Goal: Task Accomplishment & Management: Complete application form

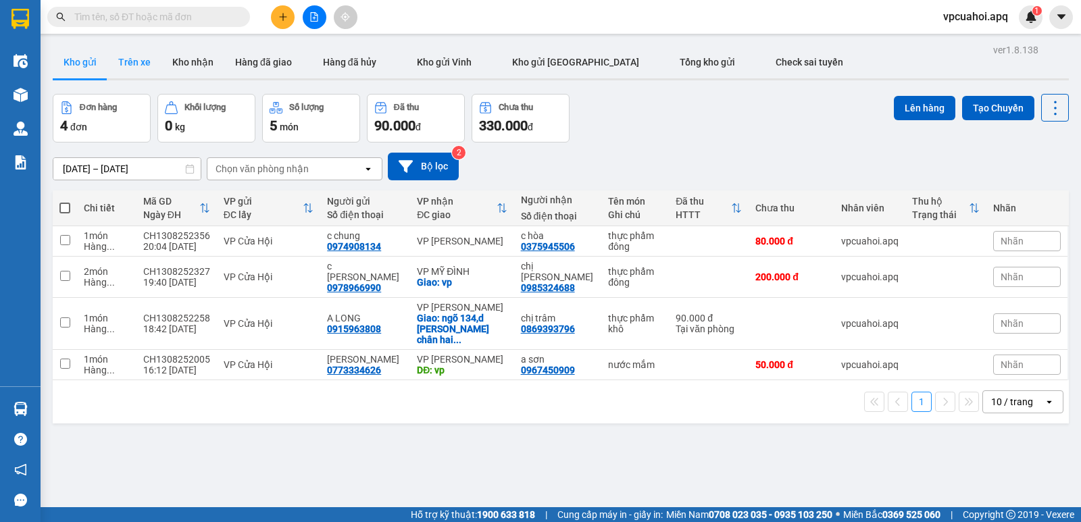
click at [148, 59] on button "Trên xe" at bounding box center [134, 62] width 54 height 32
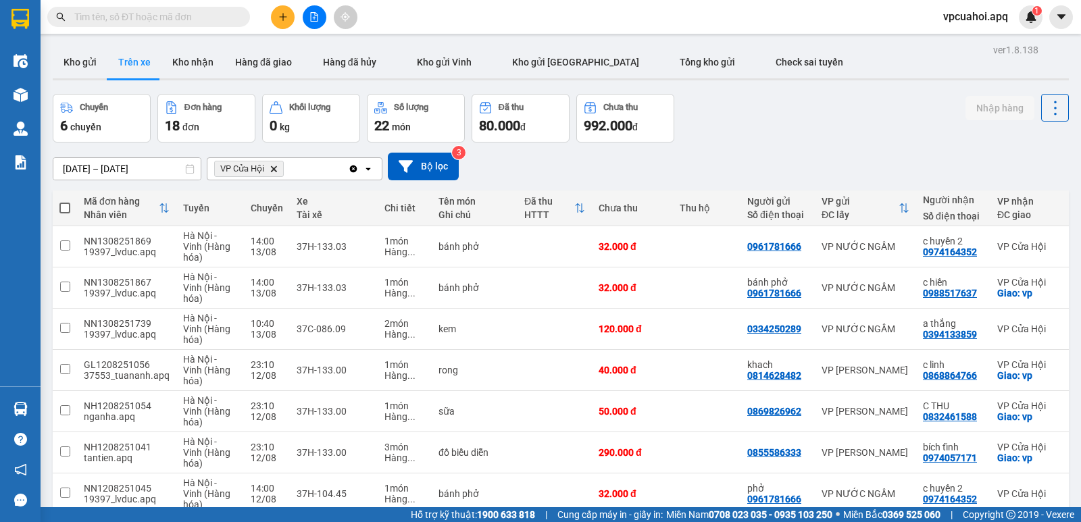
click at [274, 169] on icon "Delete" at bounding box center [274, 169] width 8 height 8
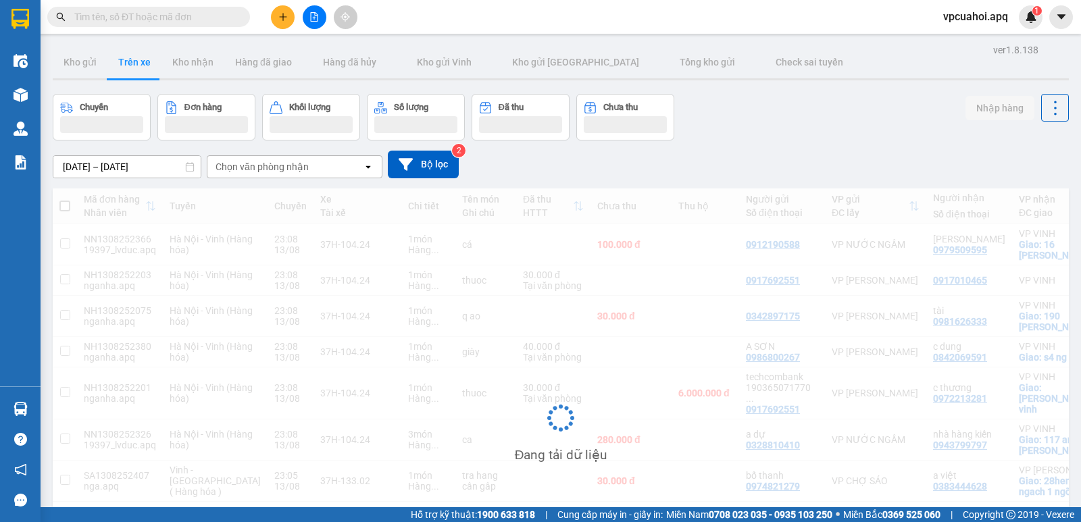
click at [277, 166] on div "Chọn văn phòng nhận" at bounding box center [262, 167] width 93 height 14
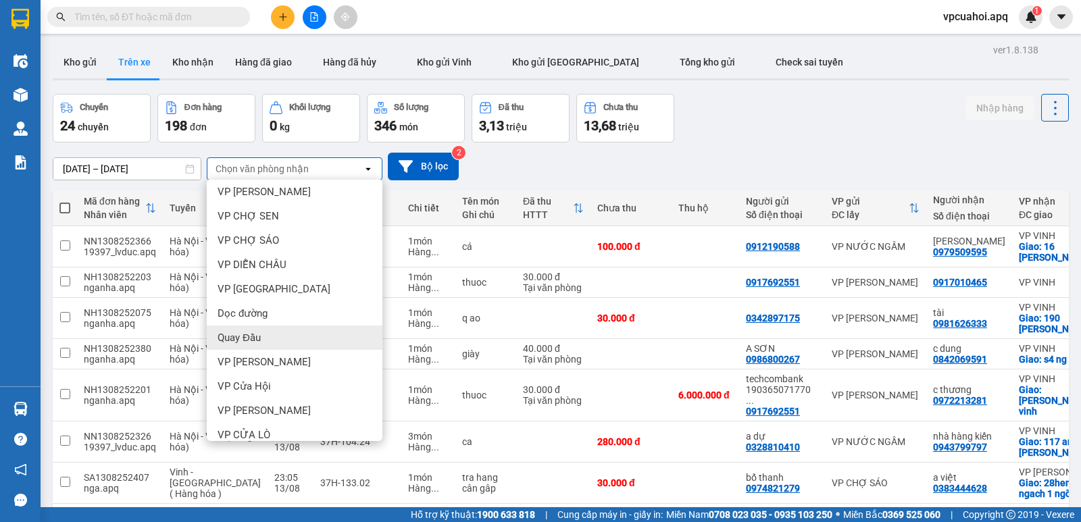
scroll to position [163, 0]
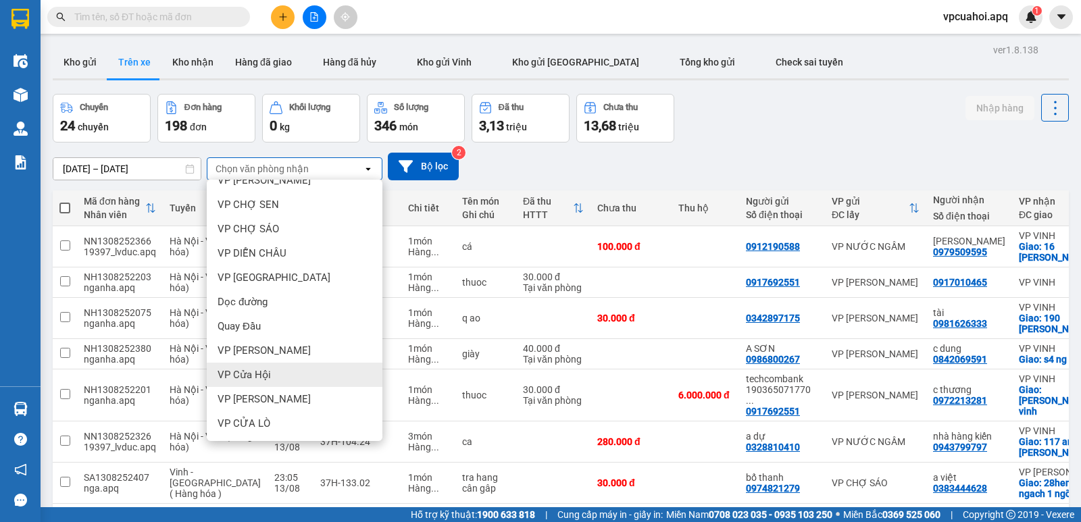
click at [261, 370] on span "VP Cửa Hội" at bounding box center [244, 375] width 53 height 14
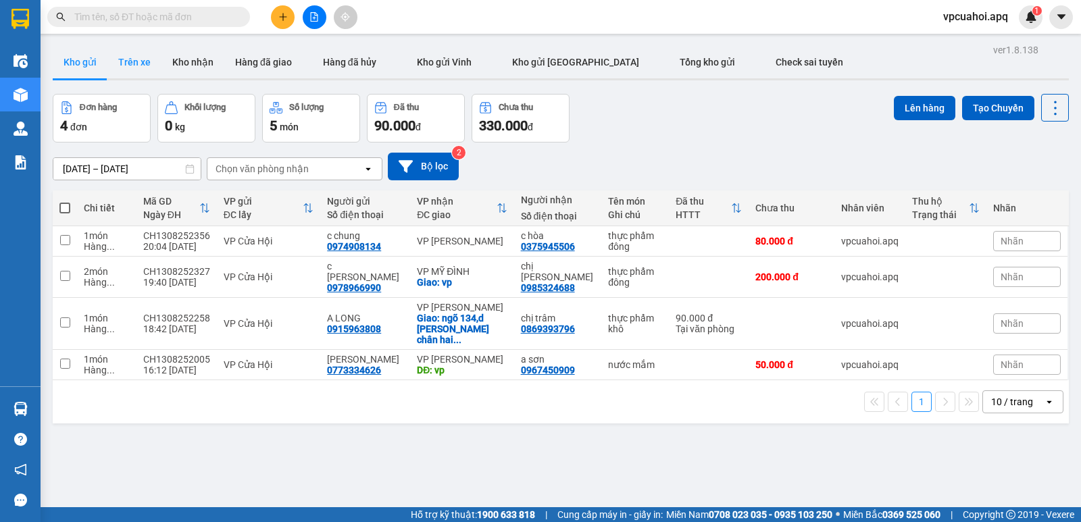
click at [147, 60] on button "Trên xe" at bounding box center [134, 62] width 54 height 32
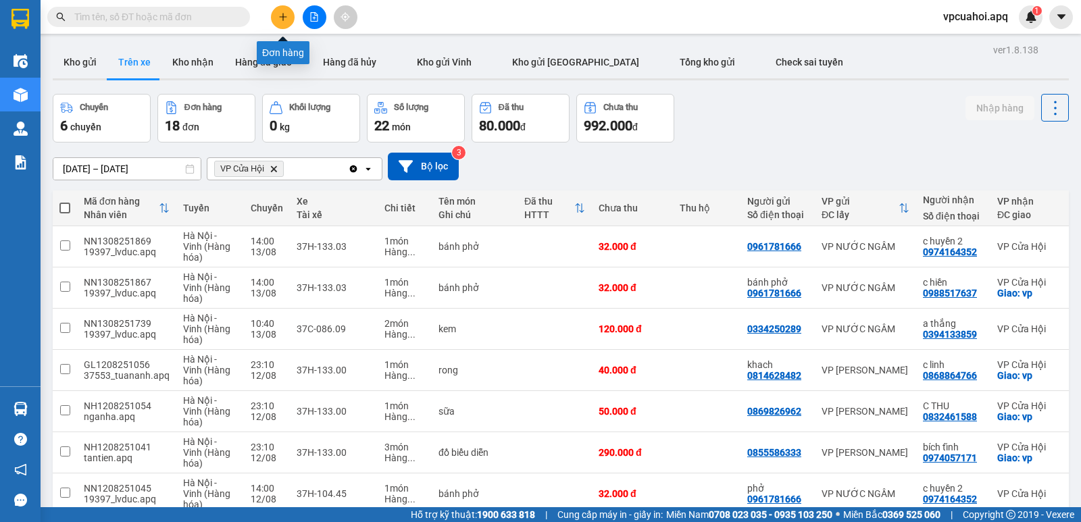
click at [282, 18] on icon "plus" at bounding box center [282, 16] width 9 height 9
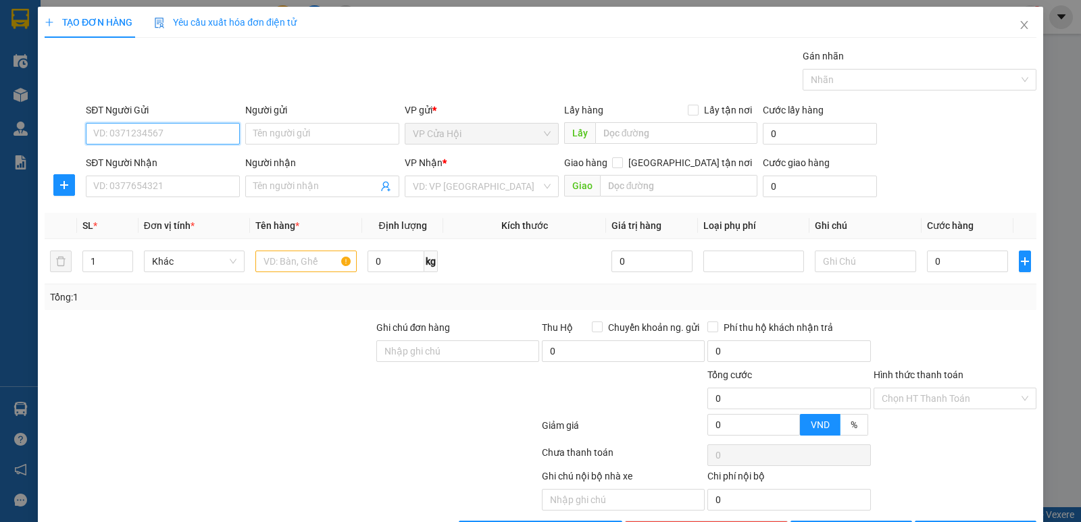
click at [89, 134] on input "SĐT Người Gửi" at bounding box center [163, 134] width 154 height 22
type input "0949019716"
click at [155, 158] on div "0949019716 - chị thẩm" at bounding box center [161, 160] width 136 height 15
type input "chị thẩm"
type input "0949019716"
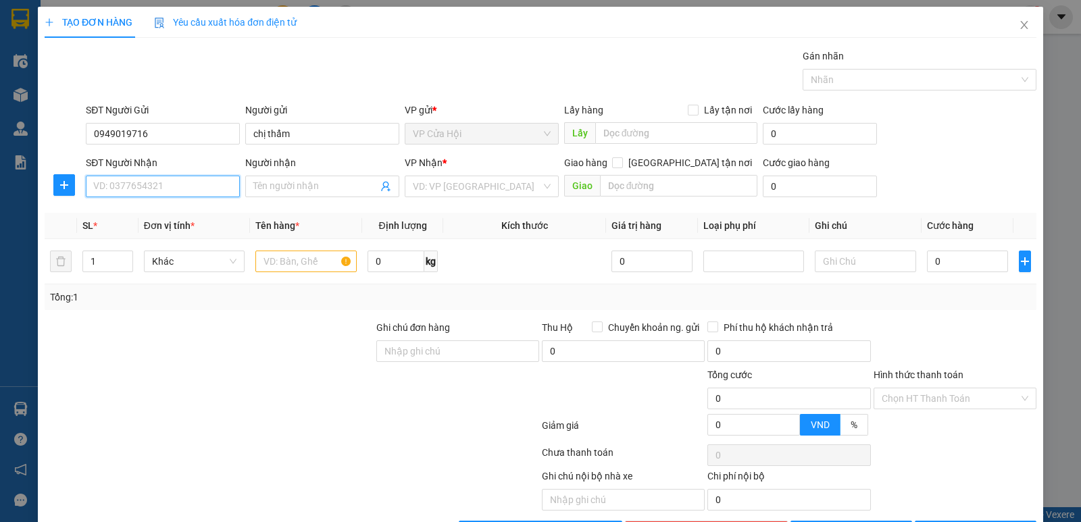
click at [153, 186] on input "SĐT Người Nhận" at bounding box center [163, 187] width 154 height 22
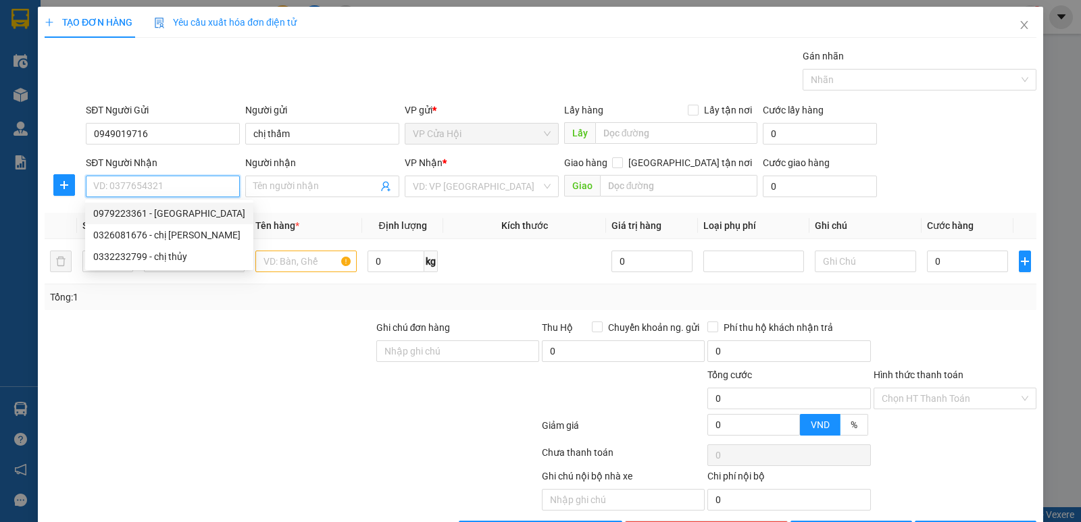
click at [164, 219] on div "0979223361 - C HỒNG NH" at bounding box center [169, 213] width 152 height 15
type input "0979223361"
type input "C HỒNG NH"
checkbox input "true"
type input "NH"
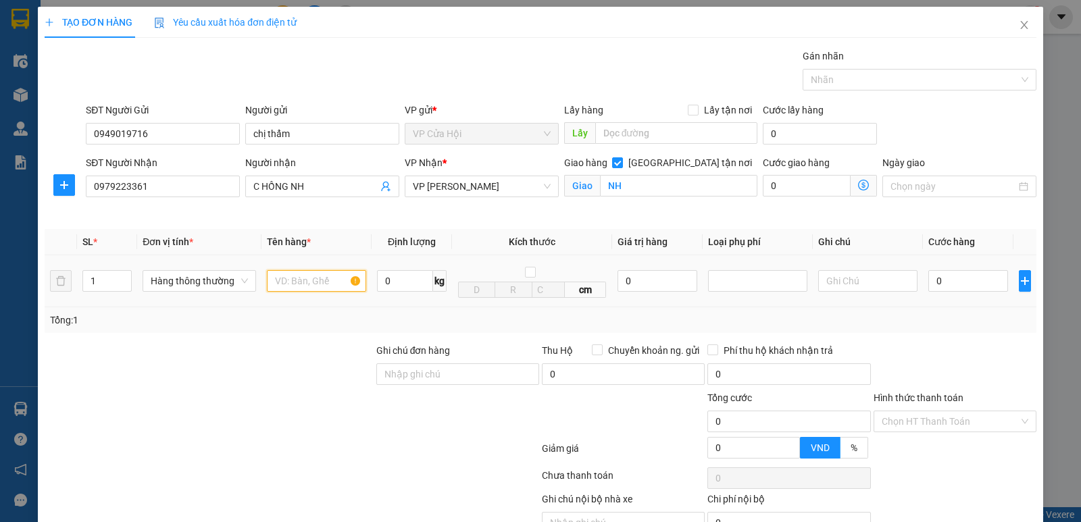
click at [295, 284] on input "text" at bounding box center [316, 281] width 99 height 22
type input "thực phẩm đông"
click at [355, 209] on div "Người nhận C HỒNG NH" at bounding box center [322, 187] width 159 height 64
click at [950, 284] on input "0" at bounding box center [968, 281] width 80 height 22
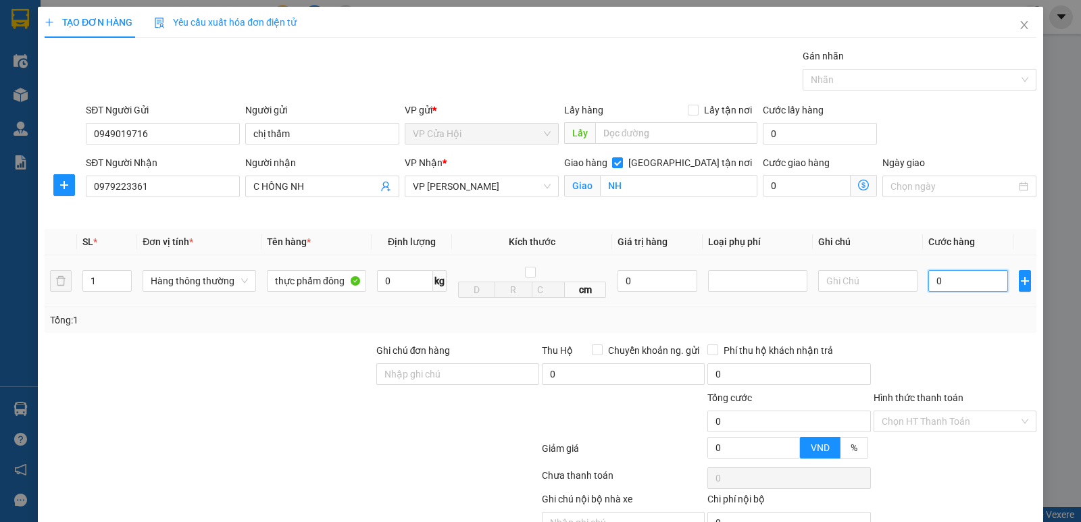
type input "5"
type input "50"
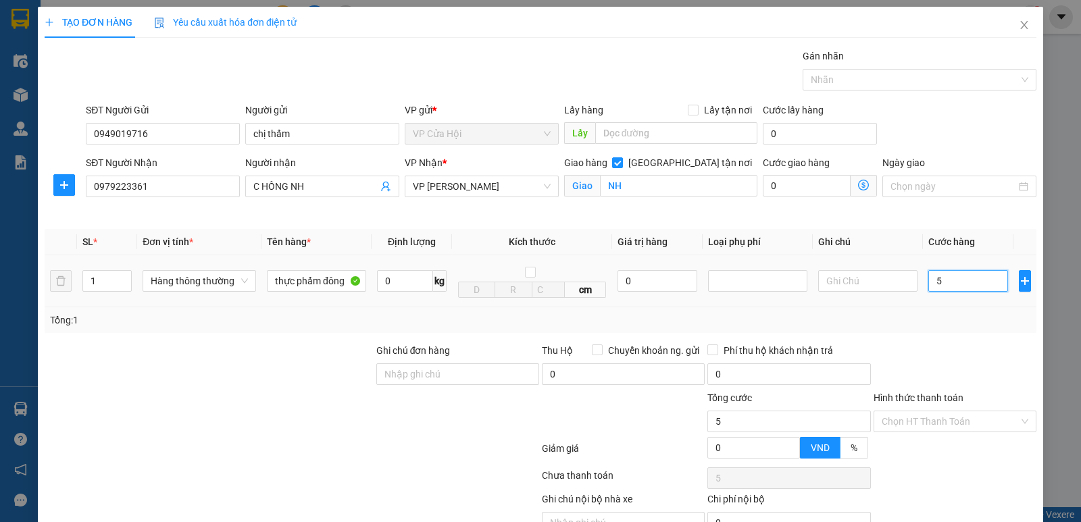
type input "50"
type input "50.000"
click at [1001, 332] on div "Tổng: 1" at bounding box center [541, 320] width 992 height 26
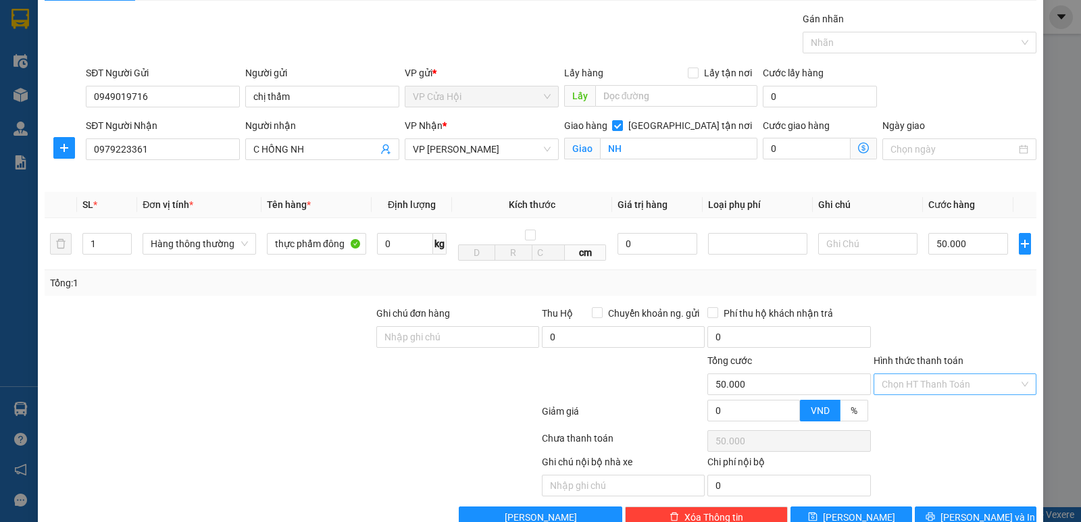
scroll to position [70, 0]
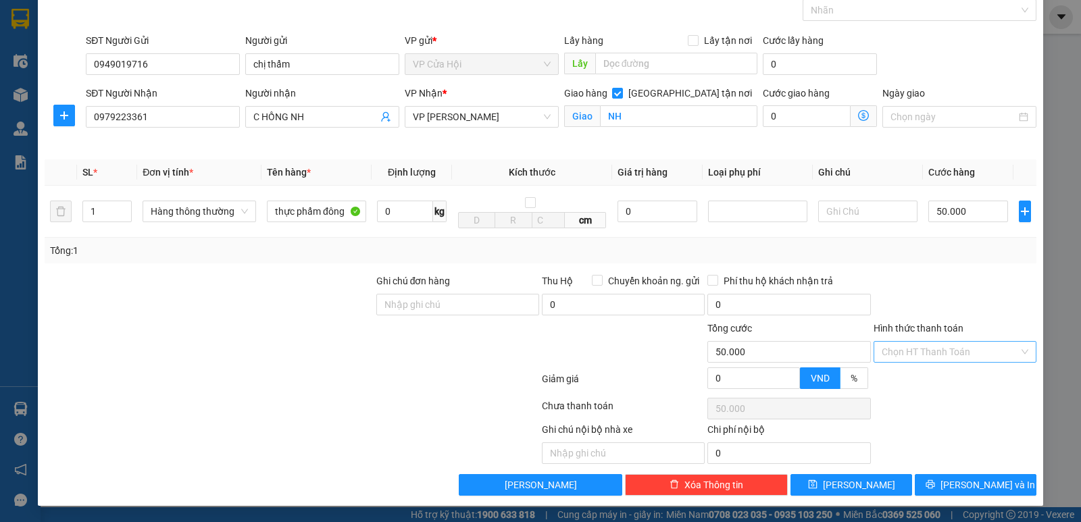
click at [976, 351] on input "Hình thức thanh toán" at bounding box center [950, 352] width 137 height 20
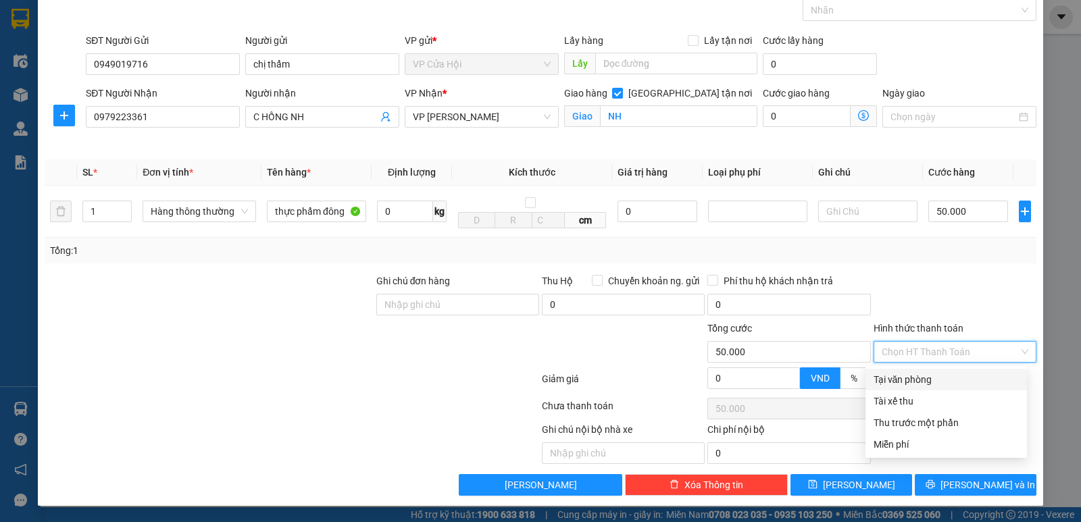
click at [898, 374] on div "Tại văn phòng" at bounding box center [946, 379] width 145 height 15
type input "0"
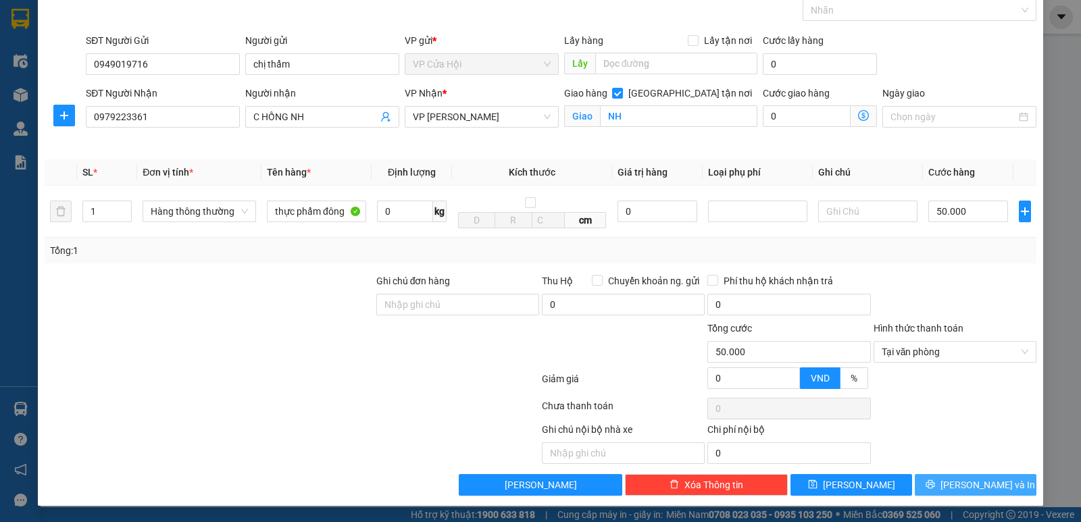
click at [935, 488] on icon "printer" at bounding box center [930, 484] width 9 height 9
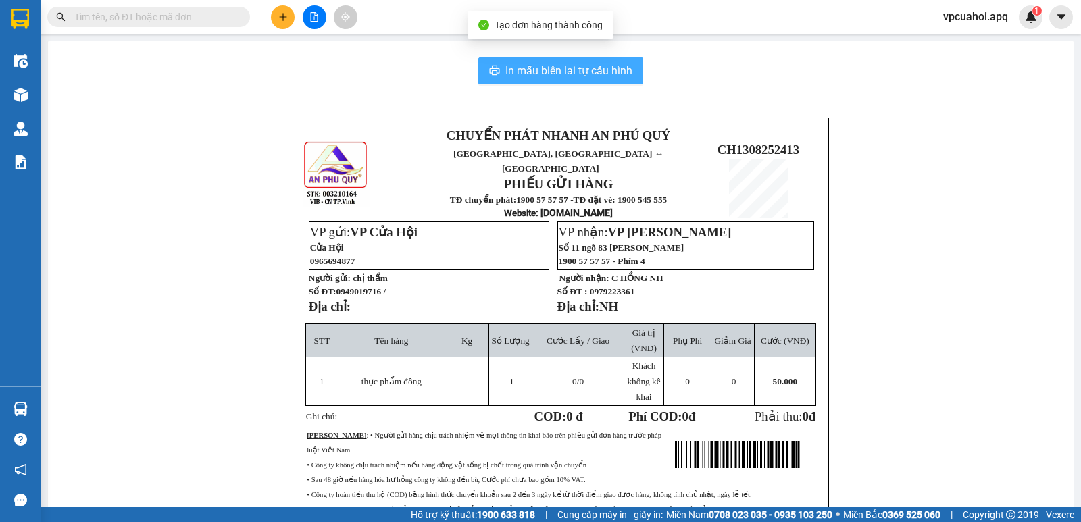
click at [557, 74] on span "In mẫu biên lai tự cấu hình" at bounding box center [568, 70] width 127 height 17
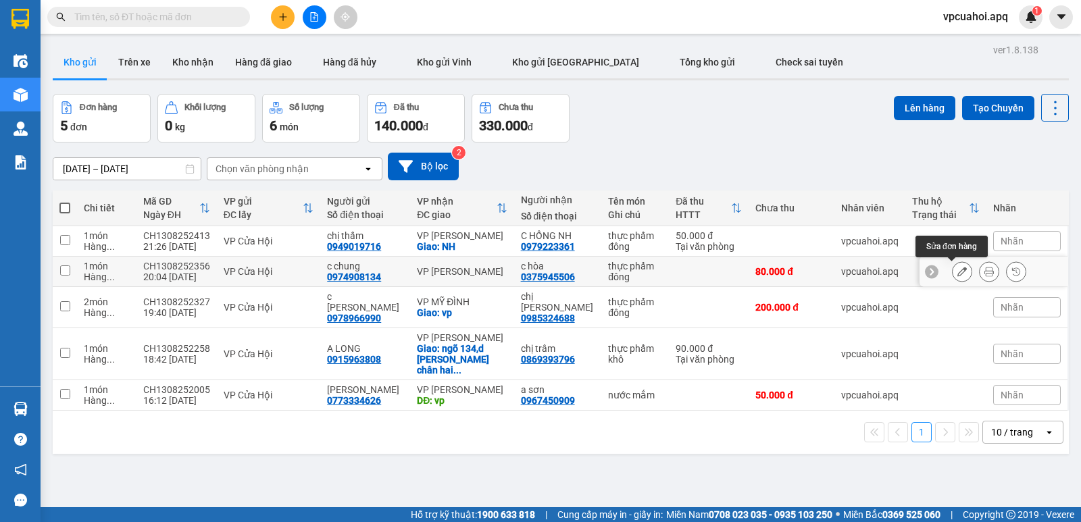
click at [957, 274] on icon at bounding box center [961, 271] width 9 height 9
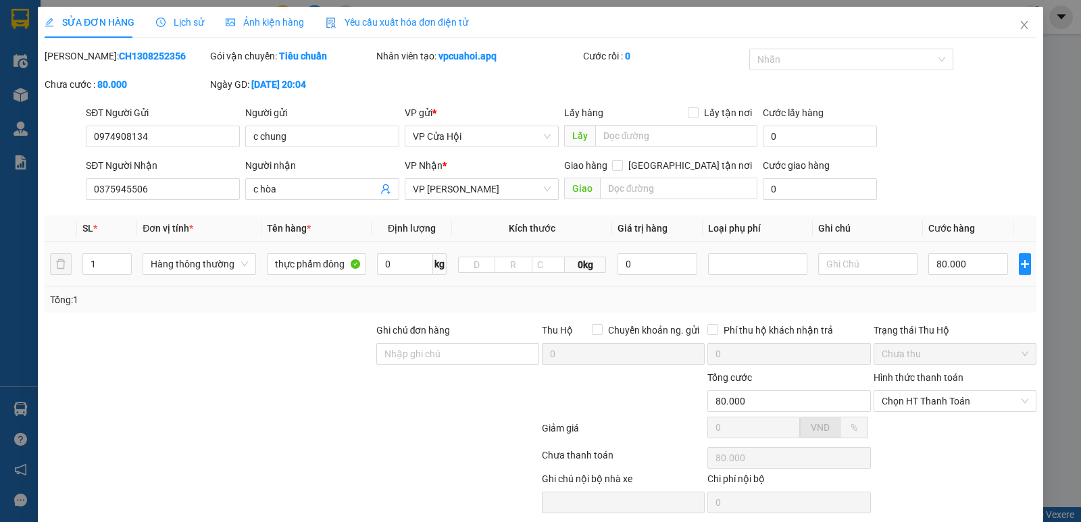
type input "0974908134"
type input "c chung"
type input "0375945506"
type input "c hòa"
type input "80.000"
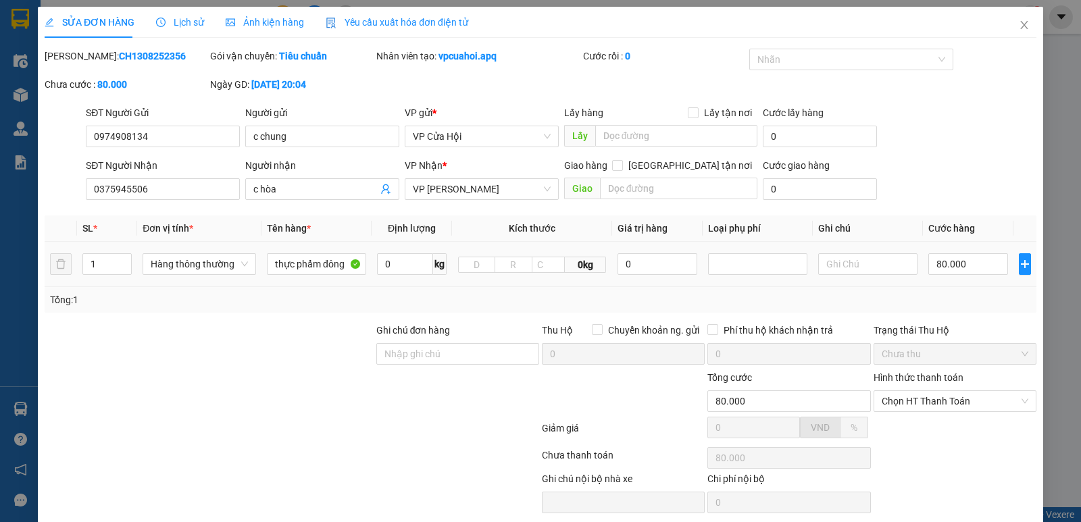
type input "80.000"
click at [969, 261] on input "80.000" at bounding box center [968, 264] width 80 height 22
type input "0"
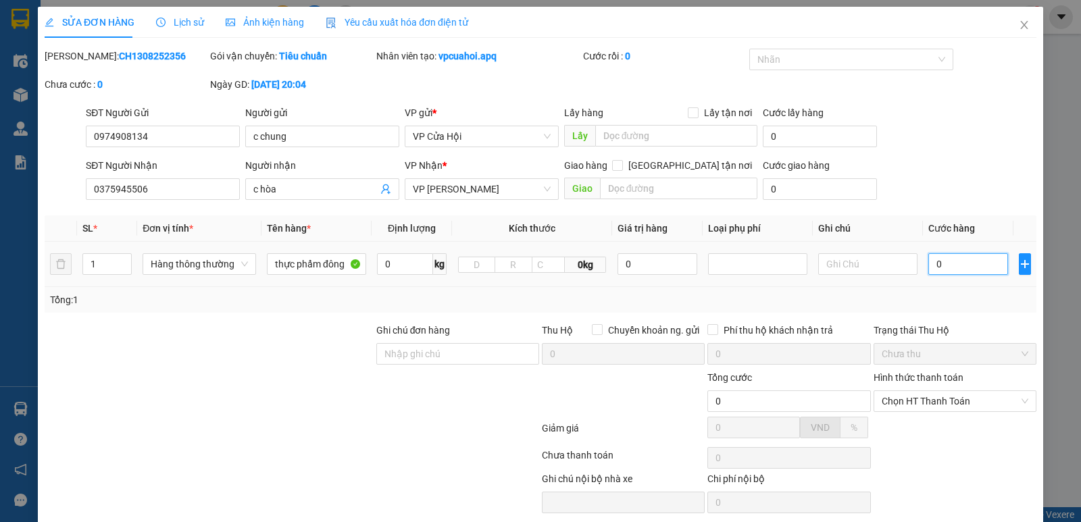
type input "7"
type input "07"
type input "70"
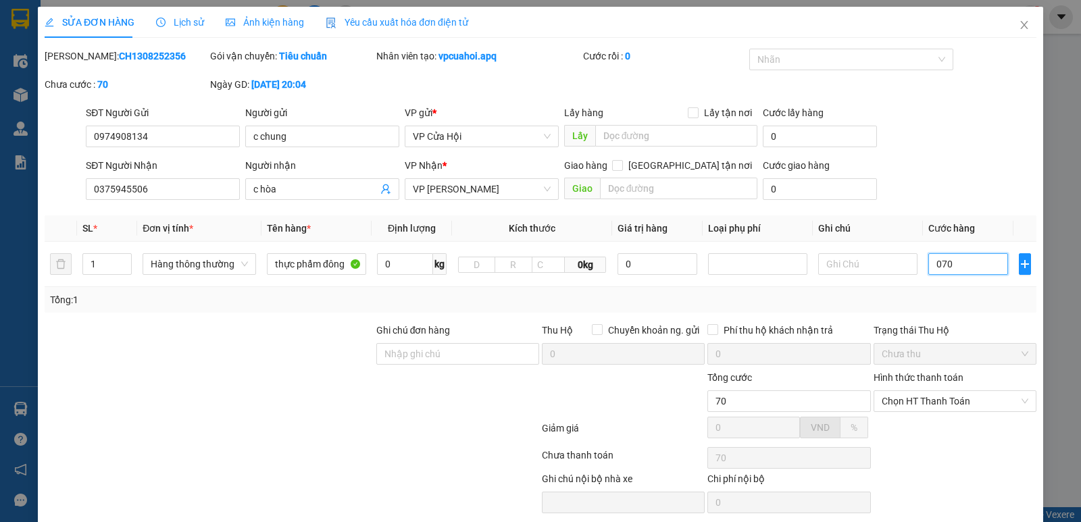
type input "070"
type input "70.000"
click at [924, 301] on div "Tổng: 1" at bounding box center [540, 300] width 981 height 15
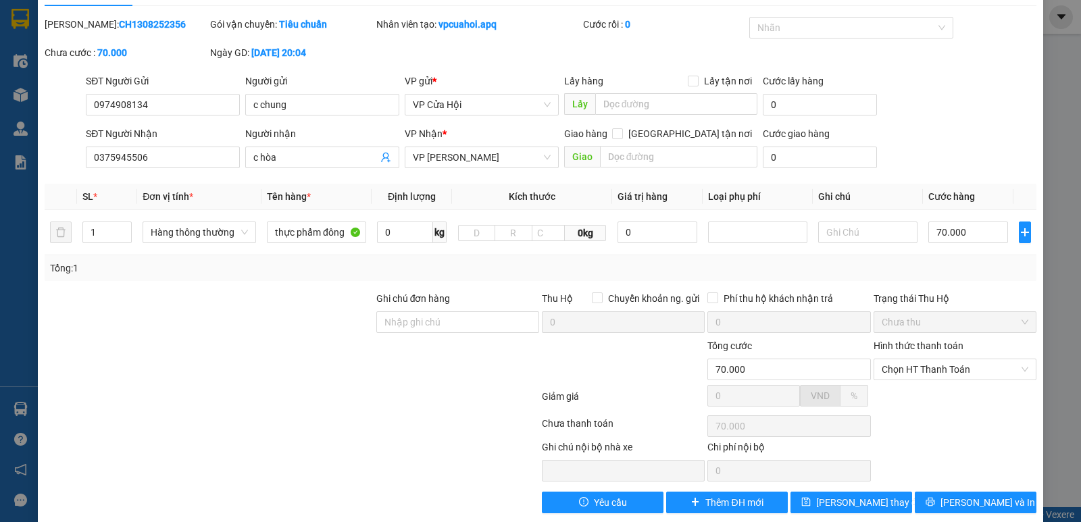
scroll to position [49, 0]
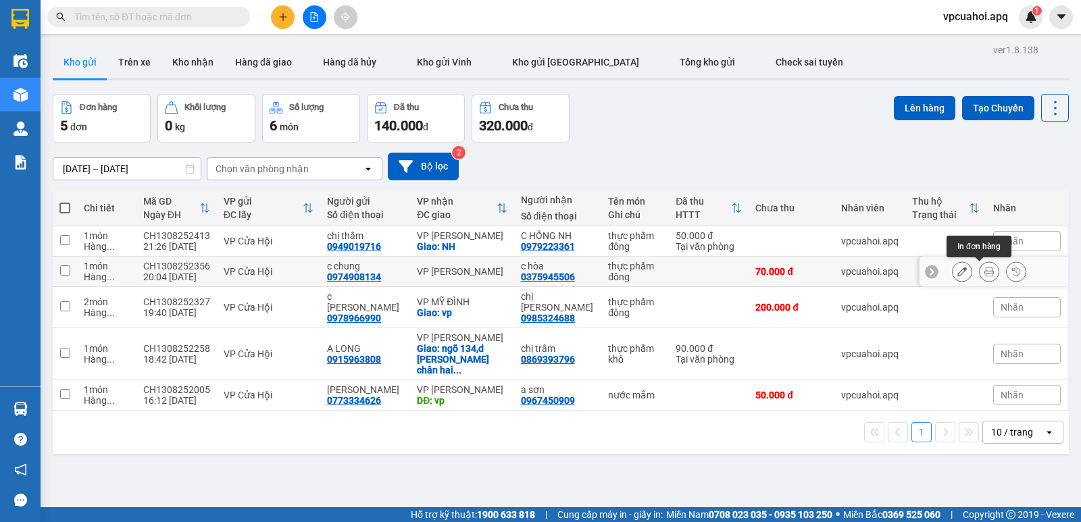
click at [984, 273] on icon at bounding box center [988, 271] width 9 height 9
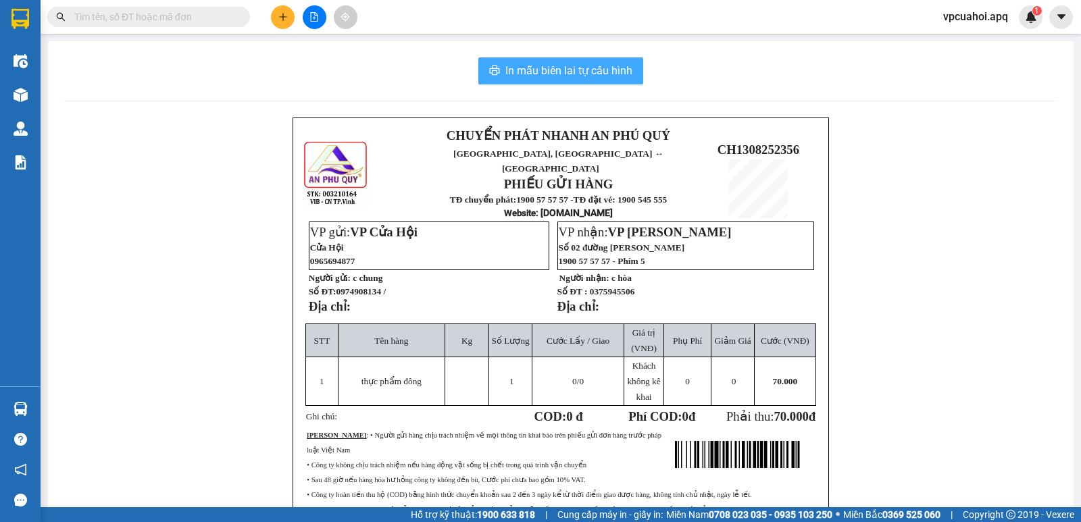
click at [536, 74] on span "In mẫu biên lai tự cấu hình" at bounding box center [568, 70] width 127 height 17
